Goal: Find specific page/section: Find specific page/section

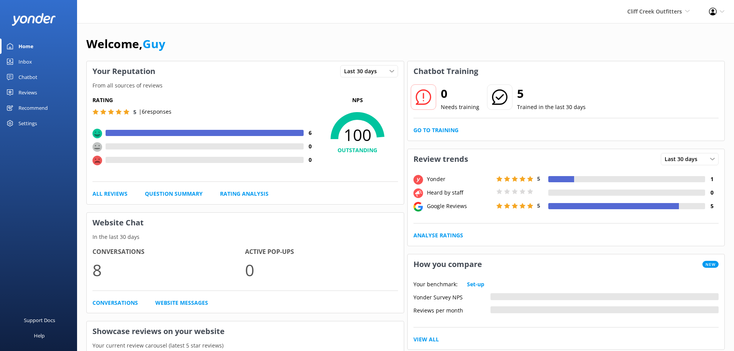
click at [25, 78] on div "Chatbot" at bounding box center [28, 76] width 19 height 15
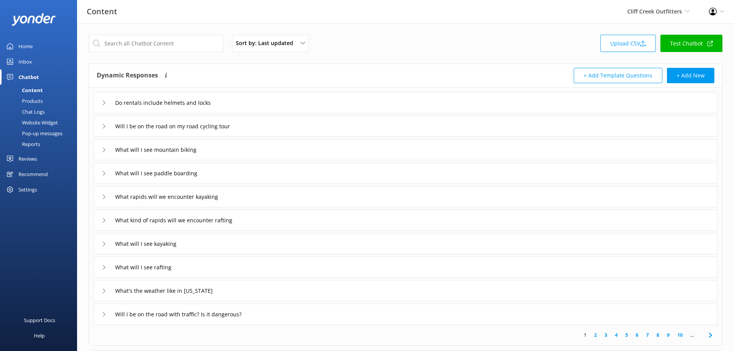
click at [42, 143] on link "Reports" at bounding box center [41, 144] width 72 height 11
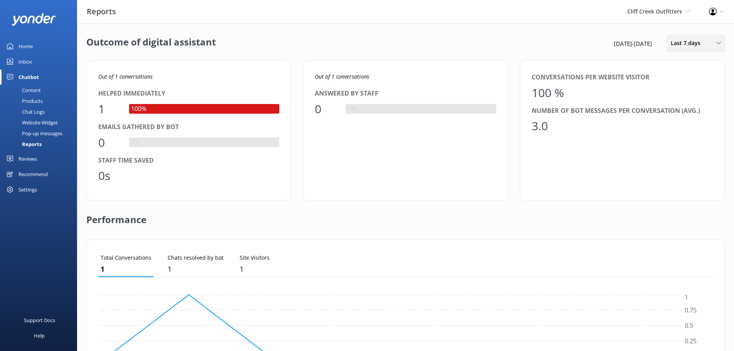
click at [707, 40] on div "Last 7 days" at bounding box center [696, 43] width 54 height 8
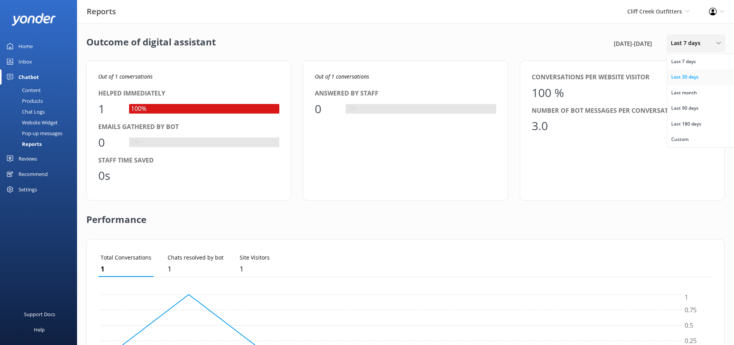
click at [700, 77] on link "Last 30 days" at bounding box center [702, 76] width 69 height 15
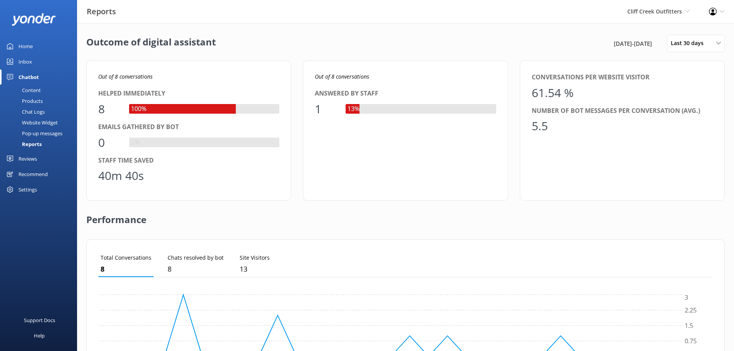
scroll to position [186, 0]
